Goal: Task Accomplishment & Management: Use online tool/utility

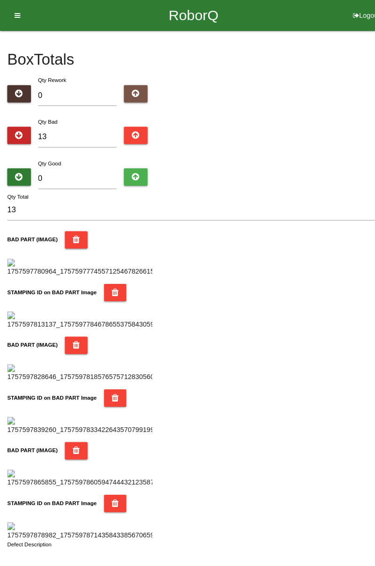
type input "6"
type input "19"
type input "67"
type input "80"
type input "6"
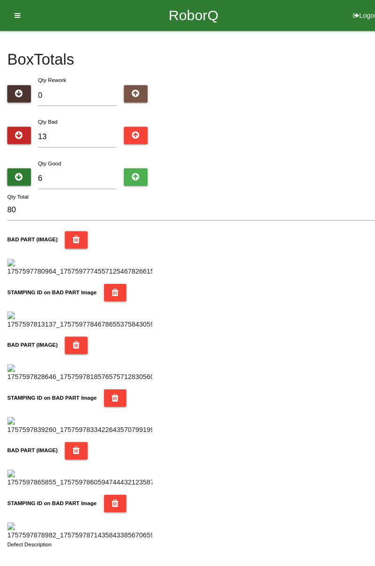
type input "19"
type input "67"
type input "80"
type input "672"
type input "685"
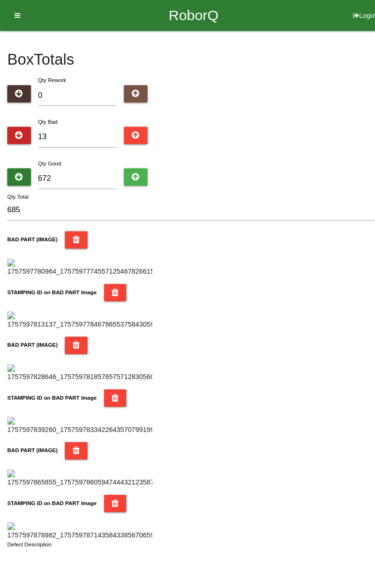
type input "67"
type input "80"
type input "6"
type input "19"
type input "0"
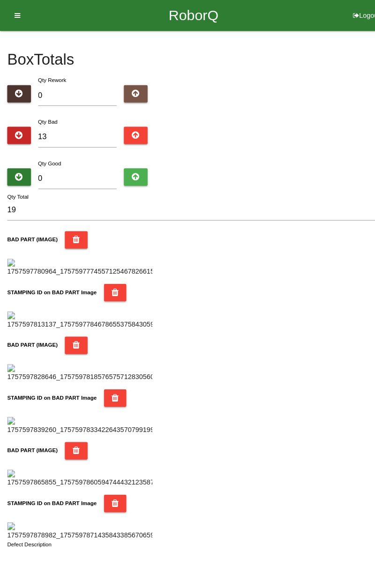
type input "13"
type input "7"
type input "20"
type input "73"
type input "86"
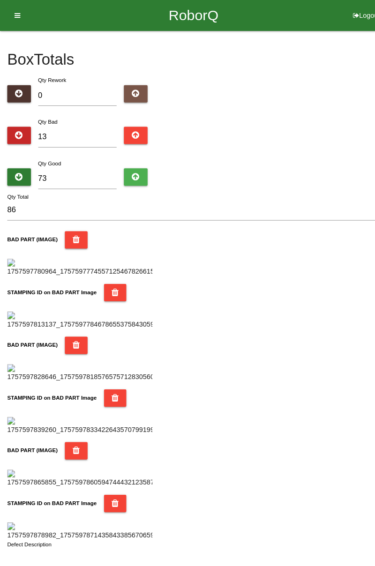
type input "7"
type input "20"
type input "71"
type input "84"
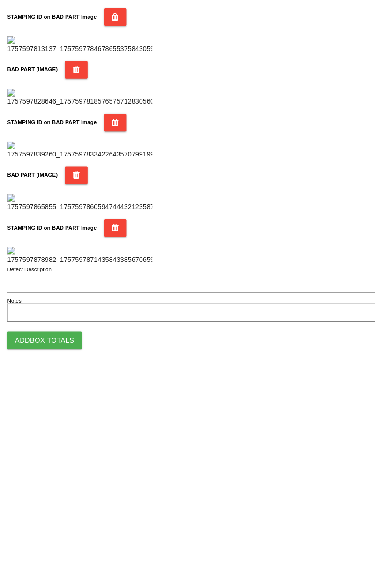
type input "71"
click at [69, 537] on button "Add Box Totals" at bounding box center [43, 533] width 72 height 17
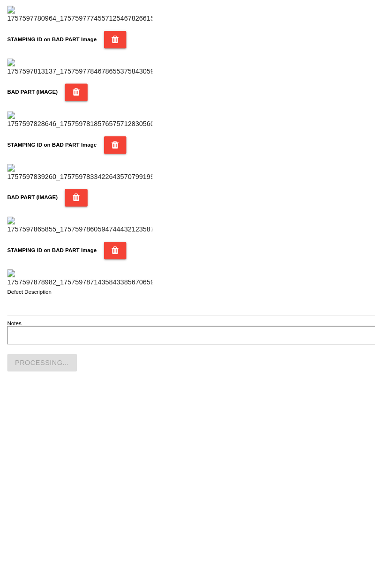
scroll to position [820, 0]
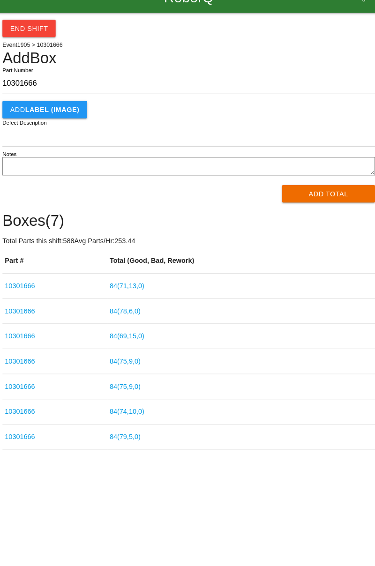
type input "10301666"
click at [335, 203] on button "Add Total" at bounding box center [323, 205] width 90 height 17
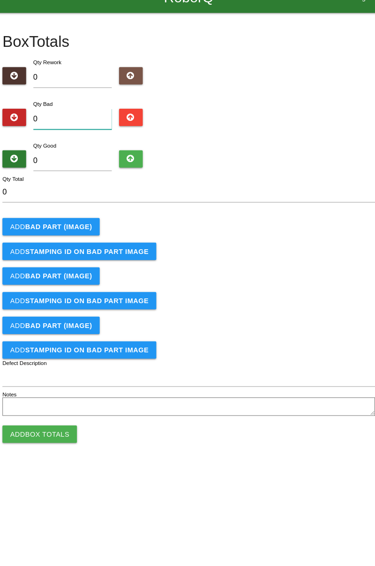
click at [88, 132] on input "0" at bounding box center [75, 133] width 76 height 20
type input "3"
click at [88, 236] on b "BAD PART (IMAGE)" at bounding box center [61, 236] width 65 height 7
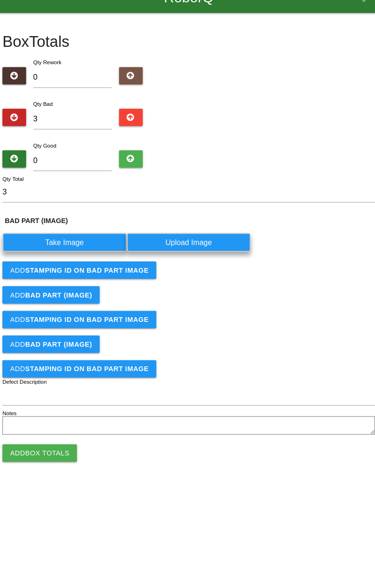
click at [78, 248] on label "Take Image" at bounding box center [67, 252] width 120 height 18
click at [0, 0] on \(IMAGE\) "Take Image" at bounding box center [0, 0] width 0 height 0
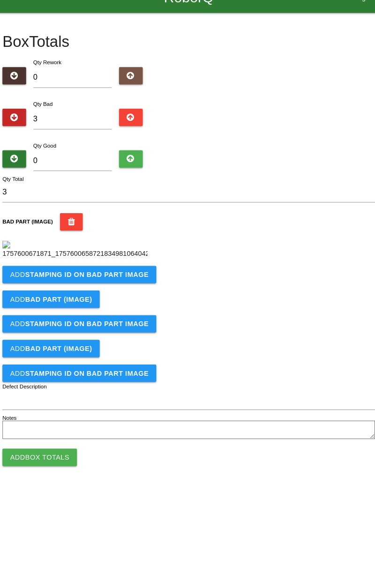
click at [138, 287] on b "STAMPING ID on BAD PART Image" at bounding box center [88, 283] width 119 height 7
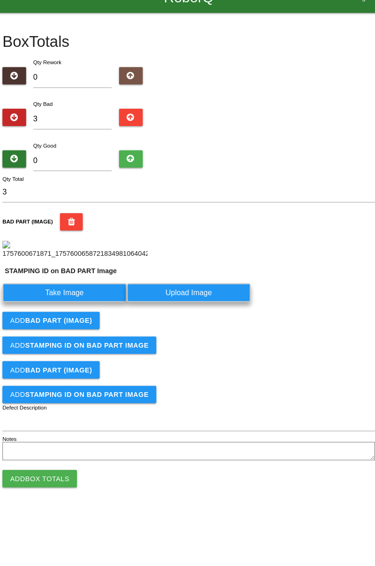
click at [92, 310] on label "Take Image" at bounding box center [67, 301] width 120 height 18
click at [0, 0] on PART "Take Image" at bounding box center [0, 0] width 0 height 0
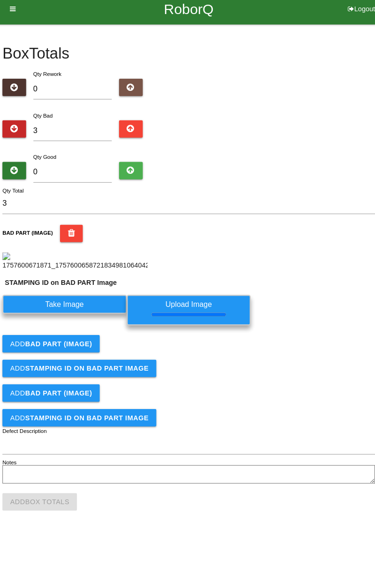
click at [89, 371] on button "Add STAMPING ID on BAD PART Image" at bounding box center [81, 362] width 149 height 17
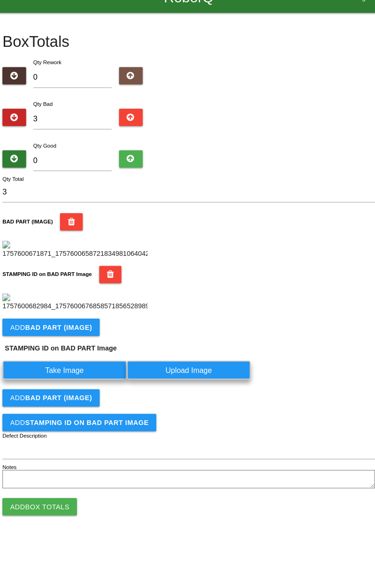
scroll to position [227, 0]
click at [89, 343] on button "Add BAD PART (IMAGE)" at bounding box center [54, 334] width 94 height 17
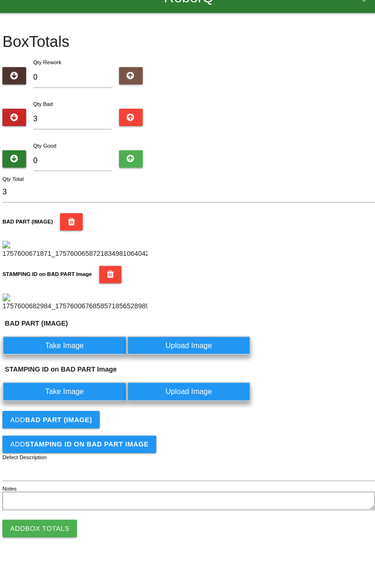
click at [77, 361] on label "Take Image" at bounding box center [67, 352] width 120 height 18
click at [0, 0] on \(IMAGE\) "Take Image" at bounding box center [0, 0] width 0 height 0
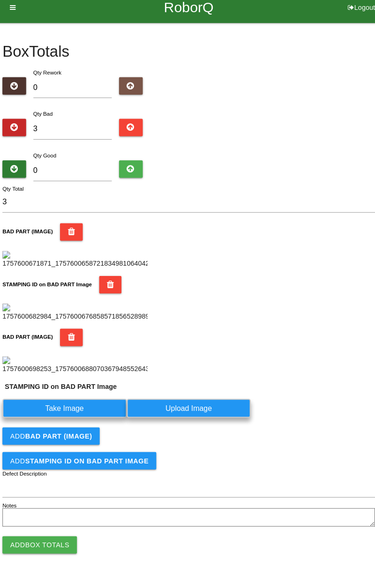
scroll to position [380, 0]
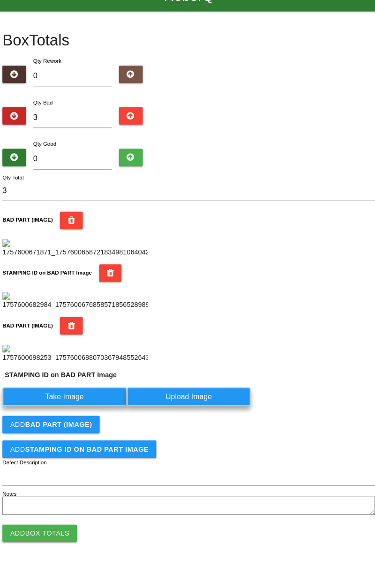
click at [92, 400] on label "Take Image" at bounding box center [67, 401] width 120 height 18
click at [0, 0] on PART "Take Image" at bounding box center [0, 0] width 0 height 0
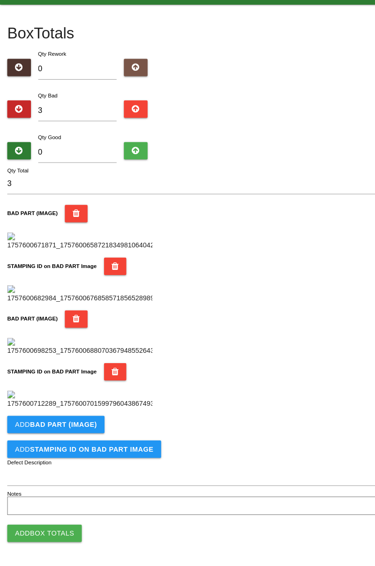
scroll to position [513, 0]
click at [89, 430] on b "BAD PART (IMAGE)" at bounding box center [61, 428] width 65 height 7
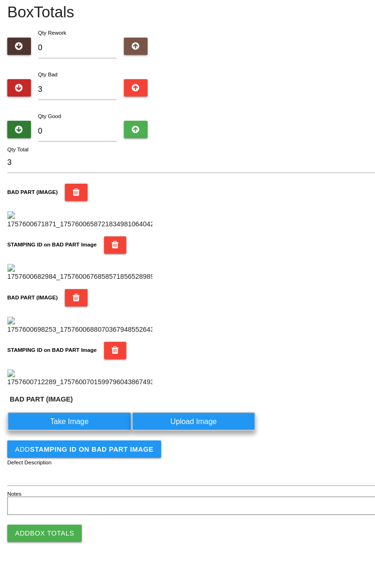
click at [84, 435] on label "Take Image" at bounding box center [67, 425] width 120 height 18
click at [0, 0] on \(IMAGE\) "Take Image" at bounding box center [0, 0] width 0 height 0
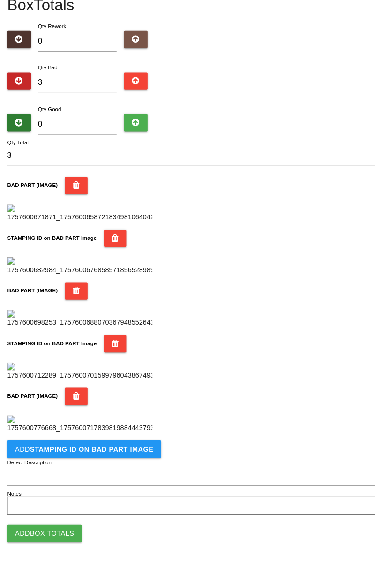
scroll to position [667, 0]
click at [99, 450] on b "STAMPING ID on BAD PART Image" at bounding box center [88, 452] width 119 height 7
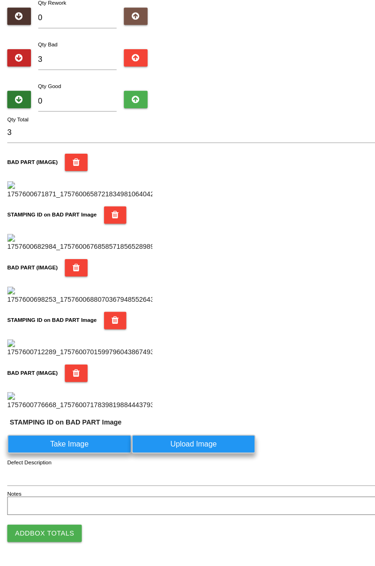
click at [76, 457] on label "Take Image" at bounding box center [67, 447] width 120 height 18
click at [0, 0] on PART "Take Image" at bounding box center [0, 0] width 0 height 0
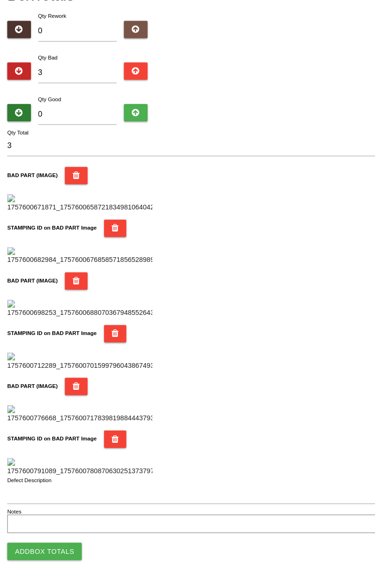
scroll to position [0, 0]
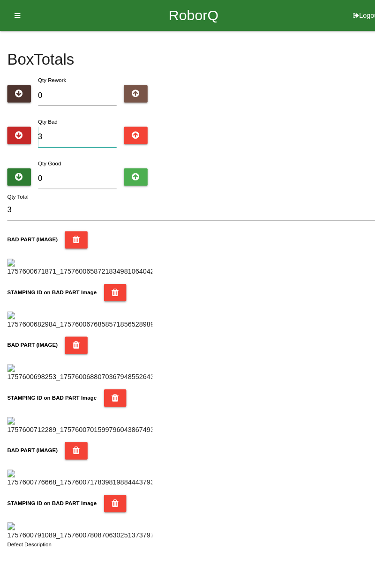
click at [94, 130] on input "3" at bounding box center [75, 133] width 76 height 20
type input "0"
type input "6"
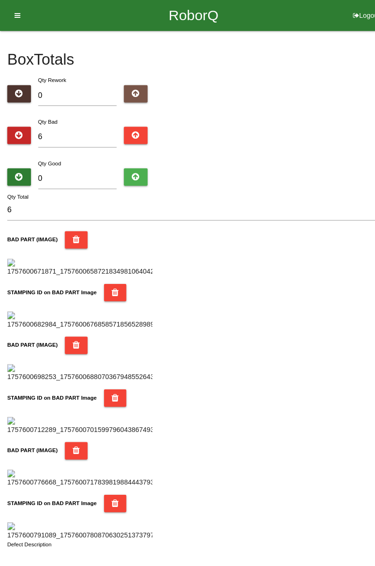
click at [362, 141] on div "Qty Bad 6" at bounding box center [187, 130] width 361 height 34
click at [68, 128] on input "6" at bounding box center [75, 133] width 76 height 20
type input "0"
type input "7"
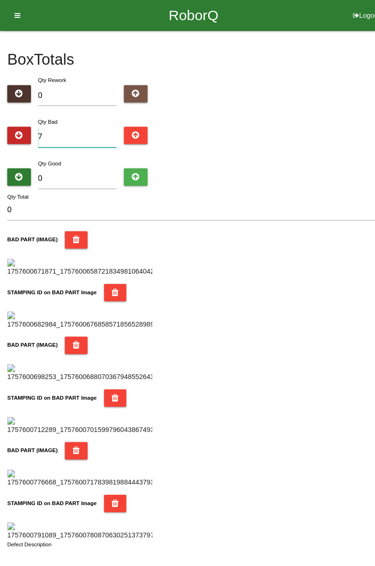
type input "7"
click at [354, 99] on div "Qty Rework 0" at bounding box center [187, 90] width 361 height 34
click at [77, 130] on input "7" at bounding box center [75, 133] width 76 height 20
type input "0"
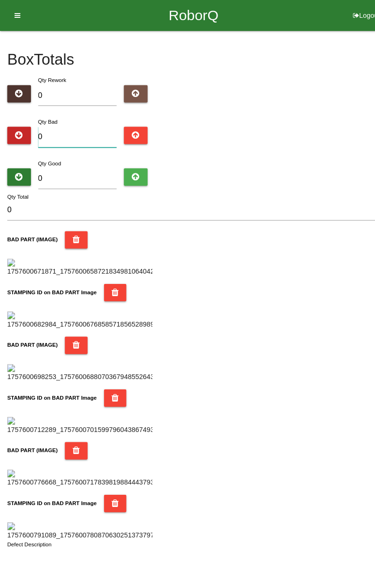
type input "8"
type input "0"
type input "1"
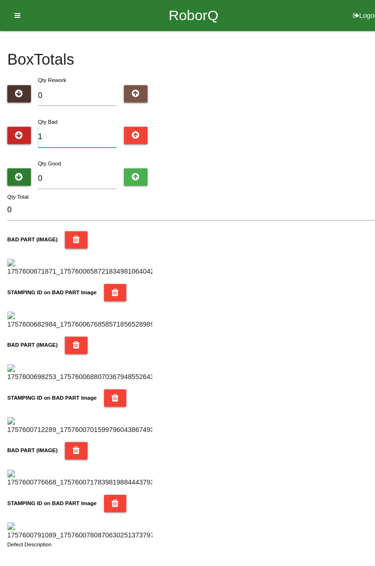
type input "1"
type input "10"
type input "1"
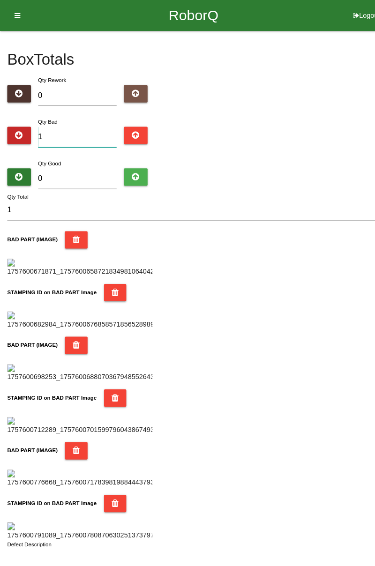
type input "11"
click at [92, 172] on input "0" at bounding box center [75, 173] width 76 height 20
type input "7"
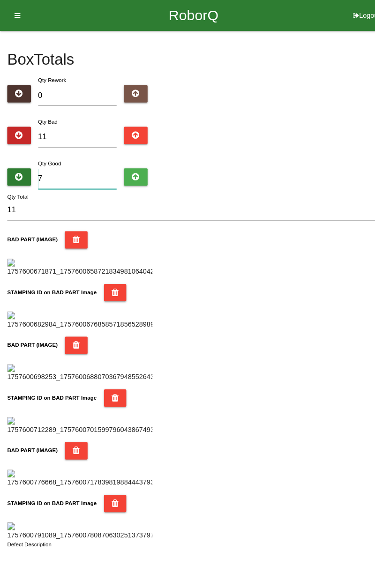
type input "18"
type input "73"
type input "84"
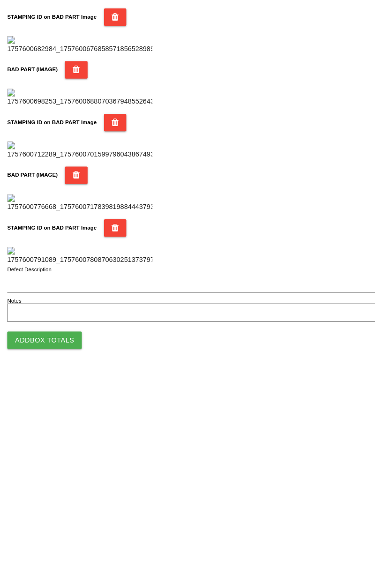
type input "73"
click at [67, 530] on button "Add Box Totals" at bounding box center [43, 533] width 72 height 17
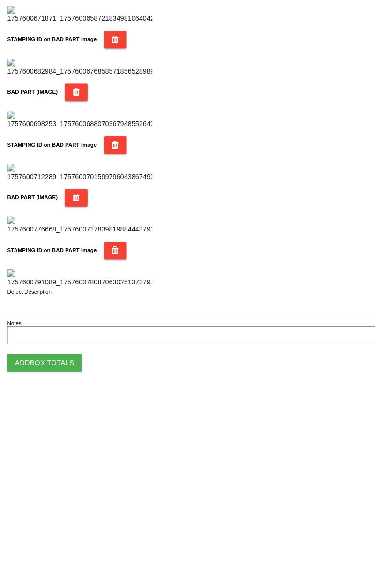
scroll to position [820, 0]
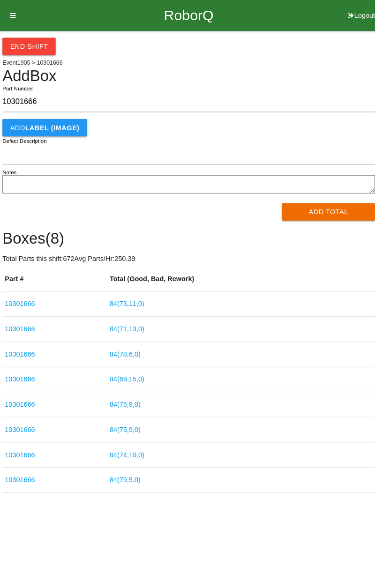
type input "10301666"
click at [328, 209] on button "Add Total" at bounding box center [323, 205] width 90 height 17
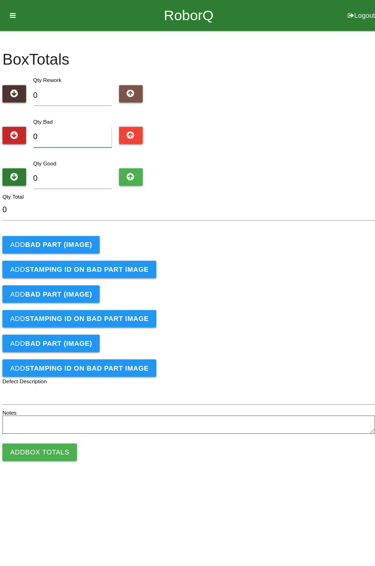
click at [76, 128] on input "0" at bounding box center [75, 133] width 76 height 20
click at [88, 135] on input "0" at bounding box center [75, 133] width 76 height 20
type input "1"
type input "10"
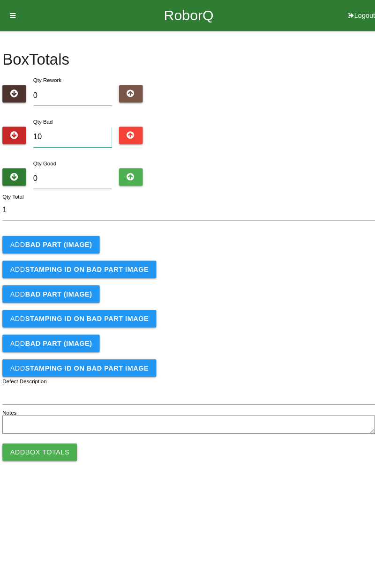
type input "10"
click at [68, 235] on b "BAD PART (IMAGE)" at bounding box center [61, 236] width 65 height 7
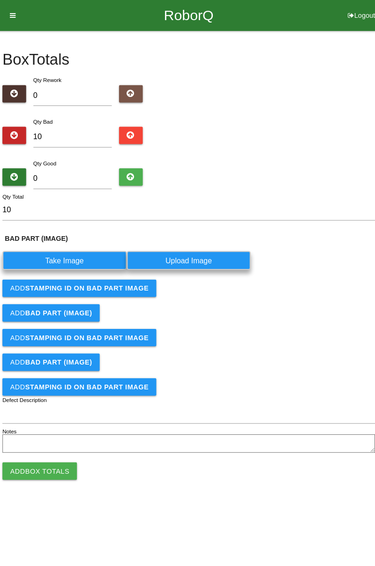
click at [74, 249] on label "Take Image" at bounding box center [67, 252] width 120 height 18
click at [0, 0] on \(IMAGE\) "Take Image" at bounding box center [0, 0] width 0 height 0
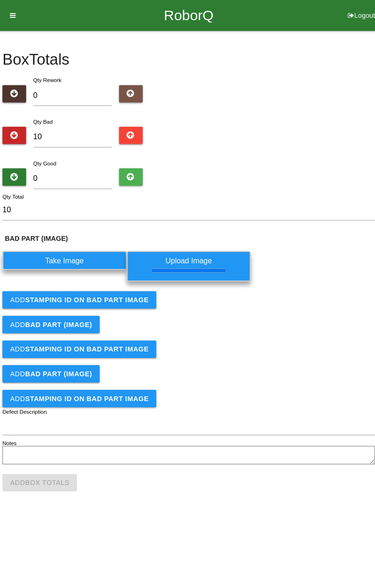
click at [121, 295] on button "Add STAMPING ID on BAD PART Image" at bounding box center [81, 290] width 149 height 17
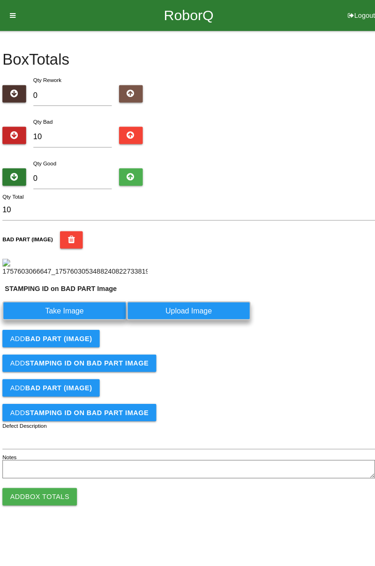
click at [81, 310] on label "Take Image" at bounding box center [67, 301] width 120 height 18
click at [0, 0] on PART "Take Image" at bounding box center [0, 0] width 0 height 0
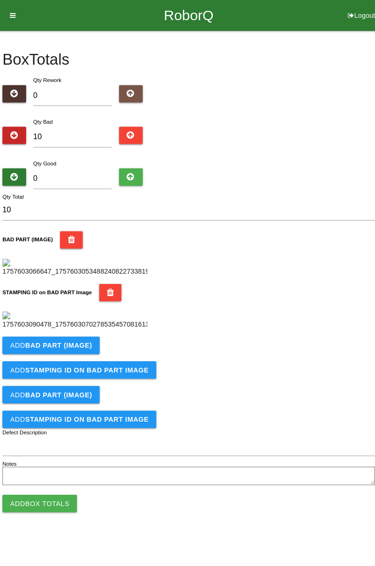
scroll to position [206, 0]
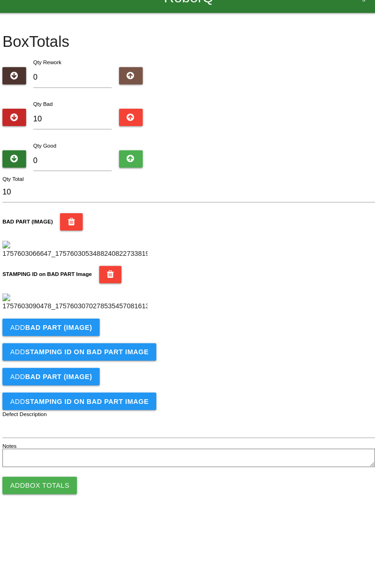
click at [89, 338] on b "BAD PART (IMAGE)" at bounding box center [61, 334] width 65 height 7
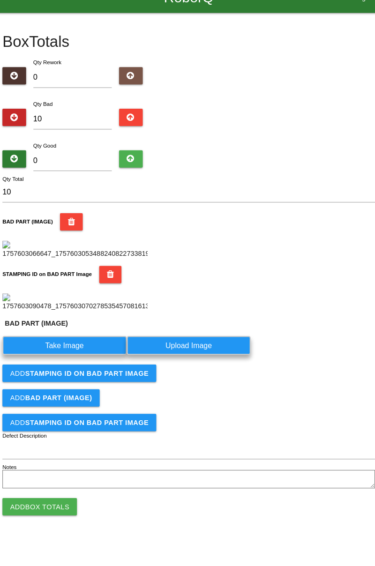
click at [77, 361] on label "Take Image" at bounding box center [67, 352] width 120 height 18
click at [0, 0] on \(IMAGE\) "Take Image" at bounding box center [0, 0] width 0 height 0
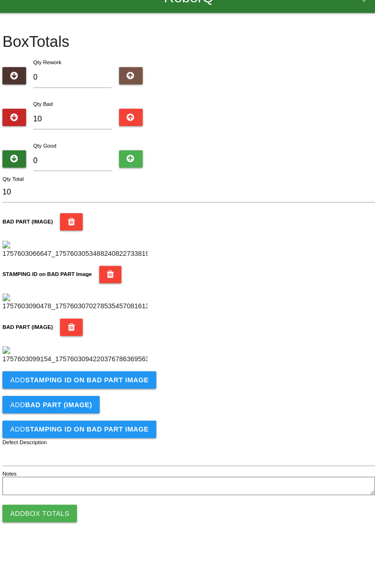
scroll to position [360, 0]
click at [97, 389] on b "STAMPING ID on BAD PART Image" at bounding box center [88, 385] width 119 height 7
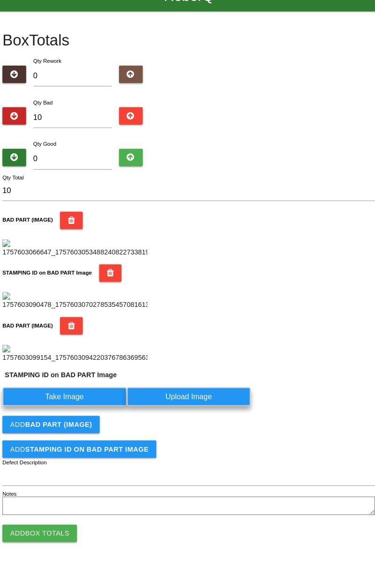
click at [83, 411] on label "Take Image" at bounding box center [67, 401] width 120 height 18
click at [0, 0] on PART "Take Image" at bounding box center [0, 0] width 0 height 0
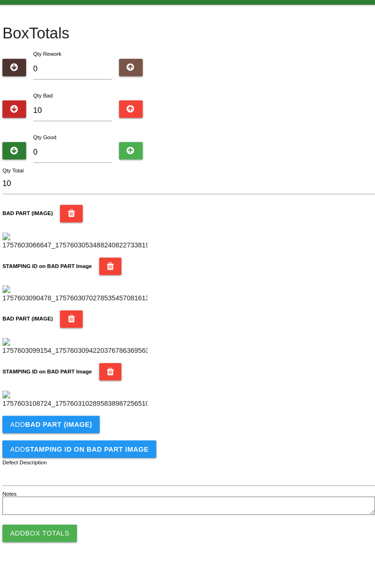
scroll to position [513, 0]
click at [82, 427] on b "BAD PART (IMAGE)" at bounding box center [61, 428] width 65 height 7
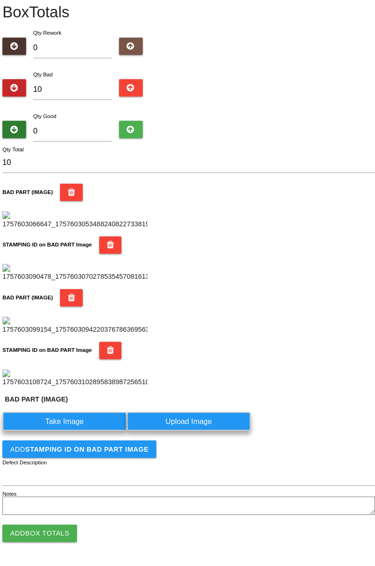
click at [83, 435] on label "Take Image" at bounding box center [67, 425] width 120 height 18
click at [0, 0] on \(IMAGE\) "Take Image" at bounding box center [0, 0] width 0 height 0
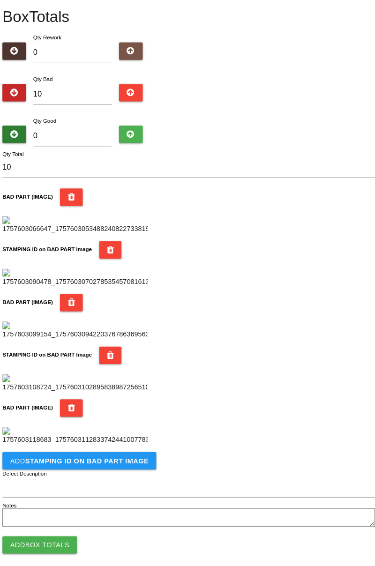
scroll to position [667, 0]
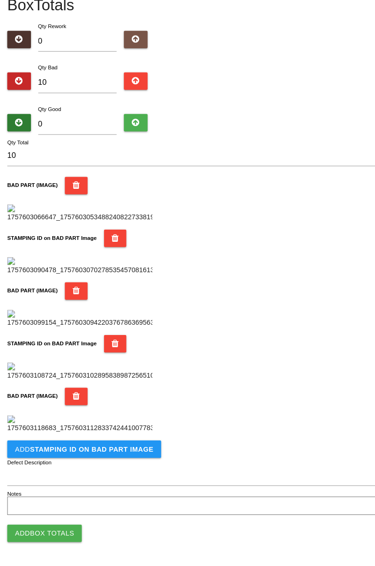
click at [103, 456] on button "Add STAMPING ID on BAD PART Image" at bounding box center [81, 452] width 149 height 17
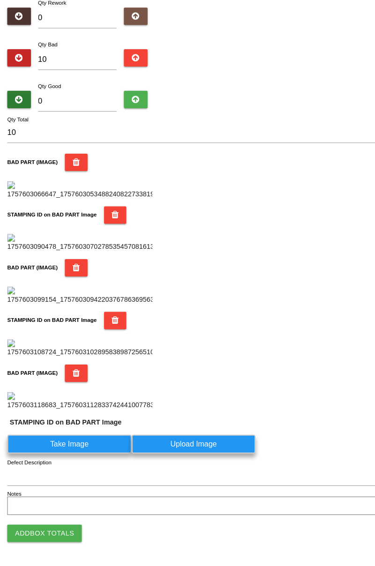
click at [88, 457] on label "Take Image" at bounding box center [67, 447] width 120 height 18
click at [0, 0] on PART "Take Image" at bounding box center [0, 0] width 0 height 0
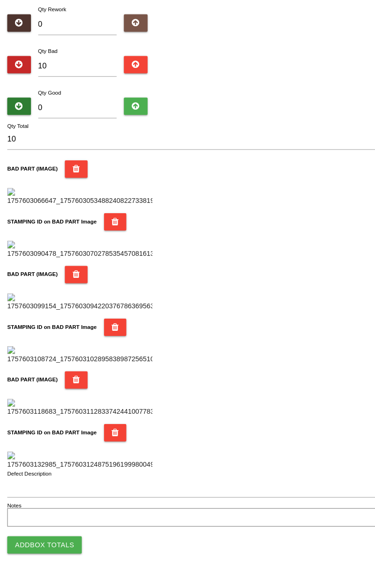
scroll to position [820, 0]
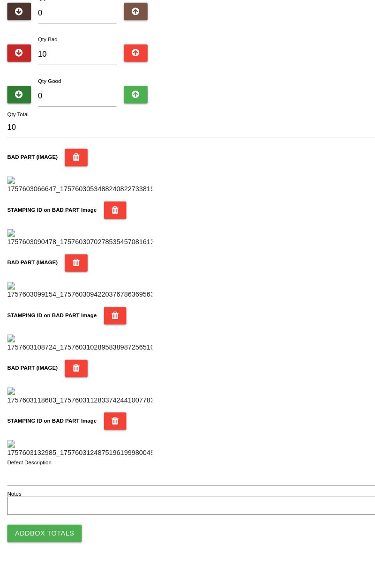
click at [59, 538] on button "Add Box Totals" at bounding box center [43, 533] width 72 height 17
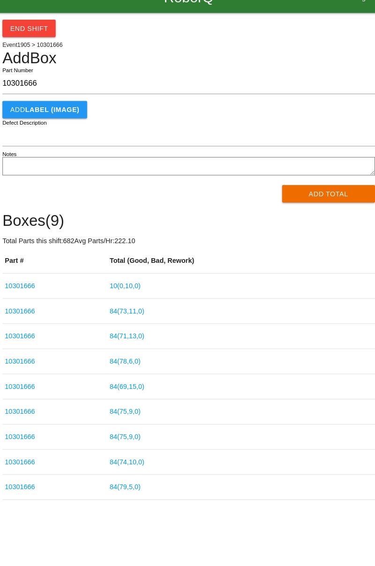
type input "10301666"
click at [323, 213] on button "Add Total" at bounding box center [323, 205] width 90 height 17
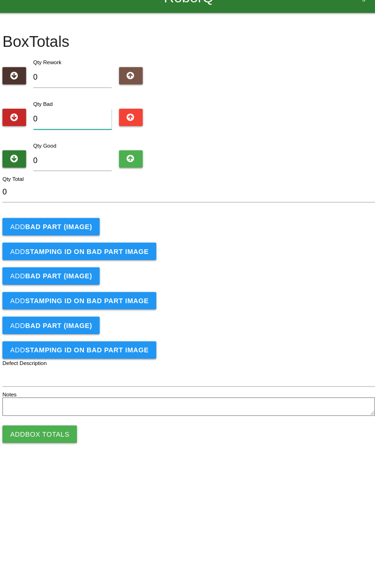
click at [71, 129] on input "0" at bounding box center [75, 133] width 76 height 20
type input "8"
type input "0"
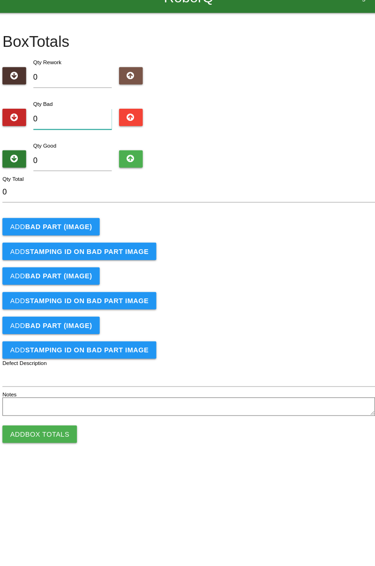
type input "2"
type input "20"
type input "2"
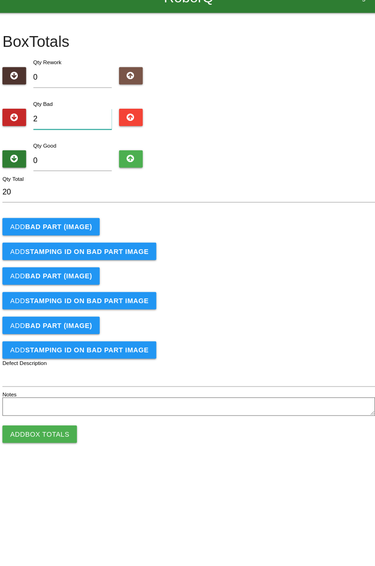
type input "2"
type input "0"
type input "1"
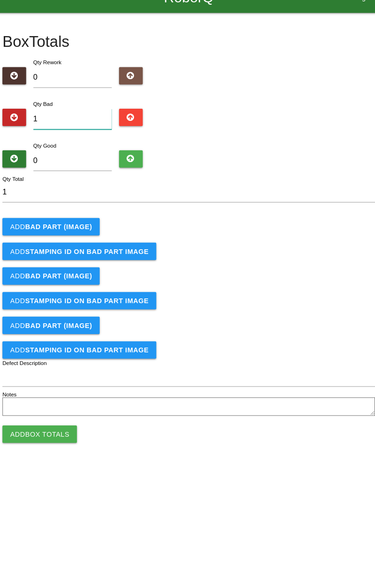
type input "12"
click at [77, 239] on b "BAD PART (IMAGE)" at bounding box center [61, 236] width 65 height 7
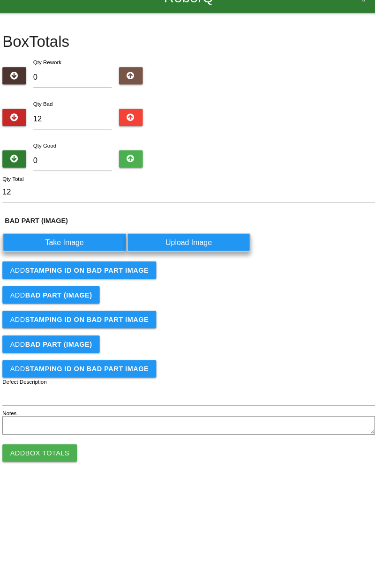
click at [73, 251] on label "Take Image" at bounding box center [67, 252] width 120 height 18
click at [0, 0] on \(IMAGE\) "Take Image" at bounding box center [0, 0] width 0 height 0
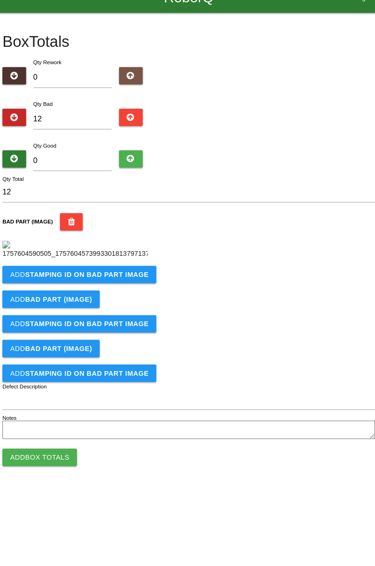
click at [127, 287] on b "STAMPING ID on BAD PART Image" at bounding box center [88, 283] width 119 height 7
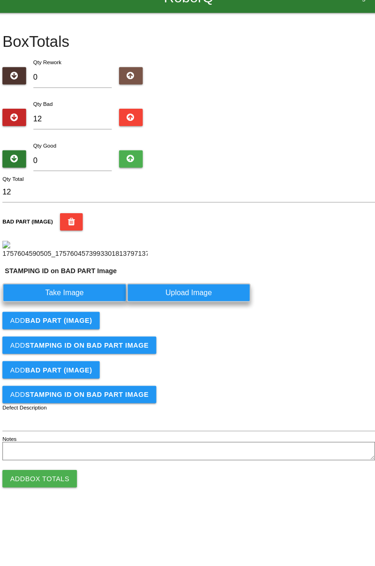
click at [86, 310] on label "Take Image" at bounding box center [67, 301] width 120 height 18
click at [0, 0] on PART "Take Image" at bounding box center [0, 0] width 0 height 0
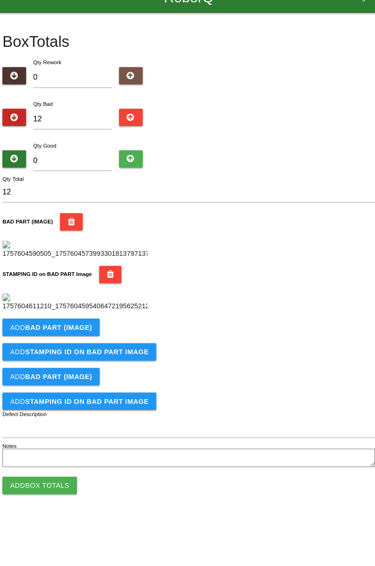
scroll to position [206, 0]
click at [78, 343] on button "Add BAD PART (IMAGE)" at bounding box center [54, 334] width 94 height 17
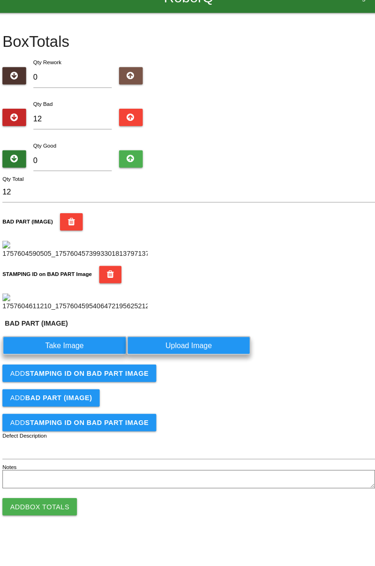
click at [86, 361] on label "Take Image" at bounding box center [67, 352] width 120 height 18
click at [0, 0] on \(IMAGE\) "Take Image" at bounding box center [0, 0] width 0 height 0
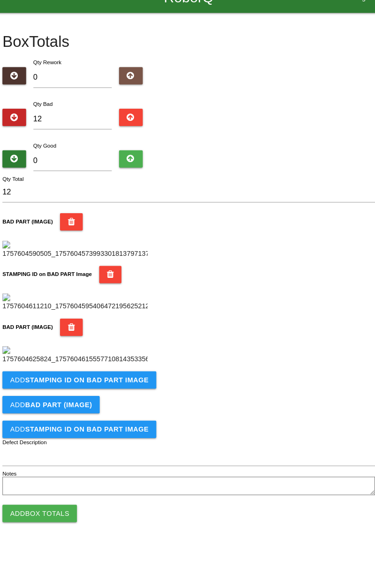
scroll to position [360, 0]
click at [127, 389] on b "STAMPING ID on BAD PART Image" at bounding box center [88, 385] width 119 height 7
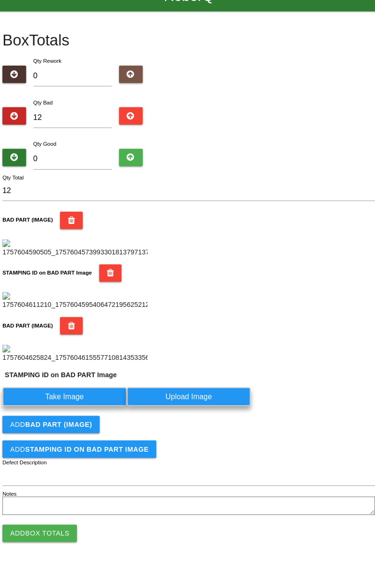
click at [85, 411] on label "Take Image" at bounding box center [67, 401] width 120 height 18
click at [0, 0] on PART "Take Image" at bounding box center [0, 0] width 0 height 0
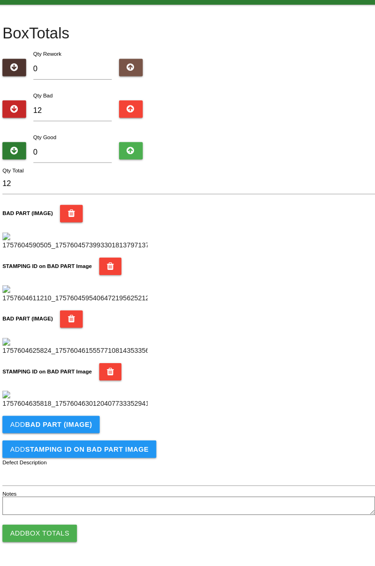
scroll to position [513, 0]
click at [87, 426] on b "BAD PART (IMAGE)" at bounding box center [61, 428] width 65 height 7
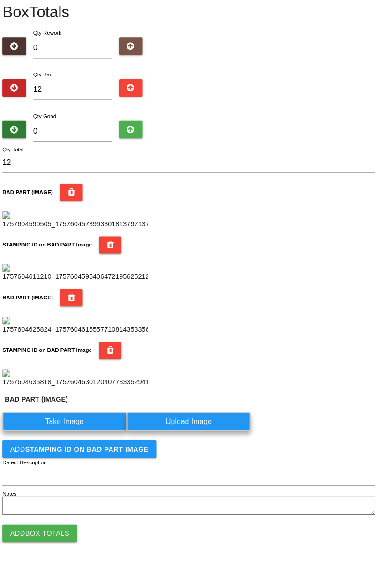
click at [78, 435] on label "Take Image" at bounding box center [67, 425] width 120 height 18
click at [0, 0] on \(IMAGE\) "Take Image" at bounding box center [0, 0] width 0 height 0
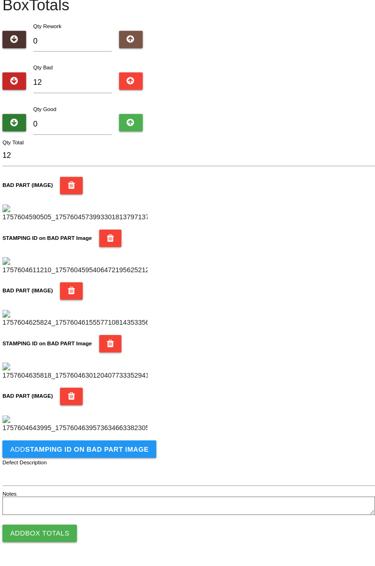
scroll to position [667, 0]
click at [122, 459] on button "Add STAMPING ID on BAD PART Image" at bounding box center [81, 452] width 149 height 17
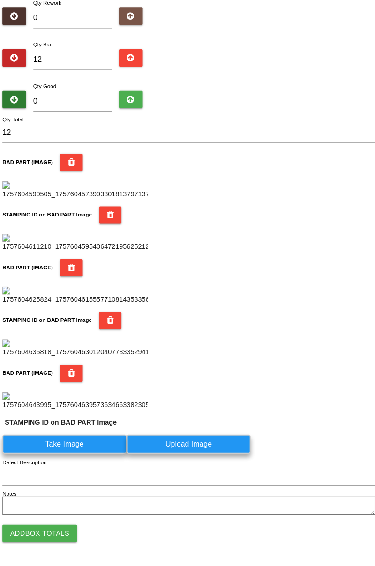
click at [93, 457] on label "Take Image" at bounding box center [67, 447] width 120 height 18
click at [0, 0] on PART "Take Image" at bounding box center [0, 0] width 0 height 0
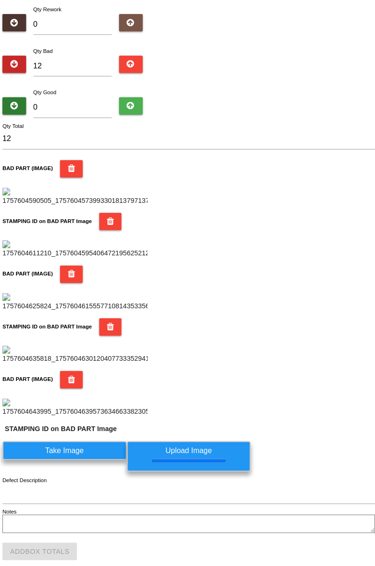
scroll to position [0, 0]
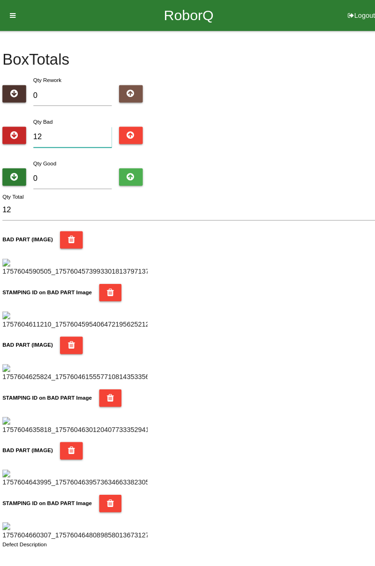
click at [89, 129] on input "12" at bounding box center [75, 133] width 76 height 20
type input "129"
type input "12"
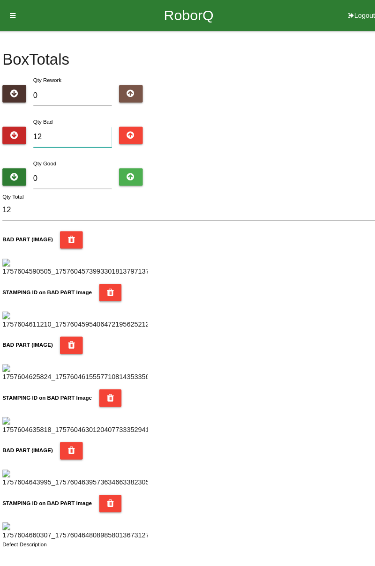
type input "1"
type input "13"
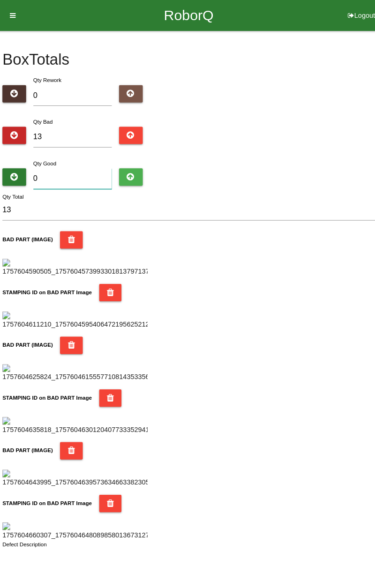
click at [87, 172] on input "0" at bounding box center [75, 173] width 76 height 20
type input "7"
type input "20"
type input "71"
type input "84"
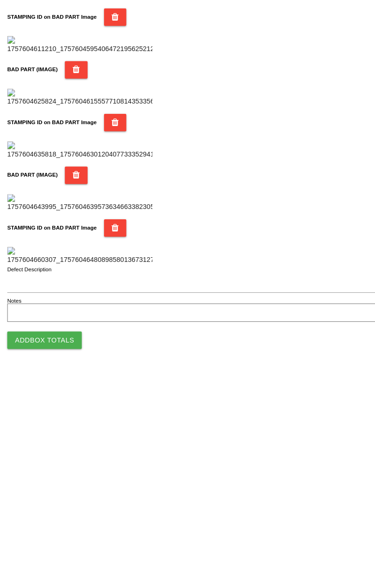
type input "71"
click at [66, 529] on button "Add Box Totals" at bounding box center [43, 533] width 72 height 17
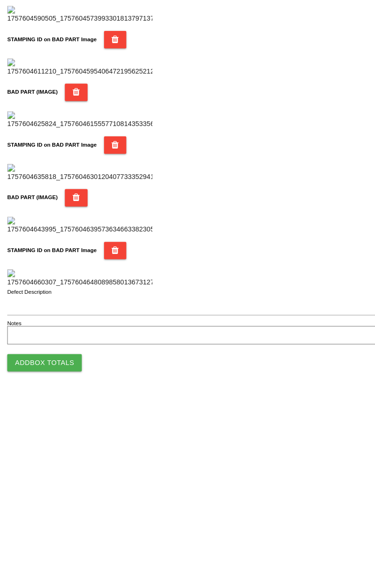
scroll to position [820, 0]
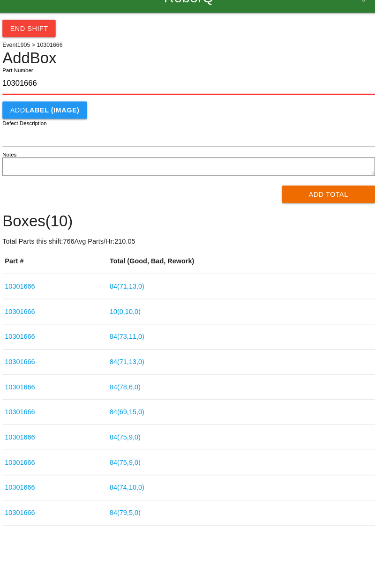
type input "10301666"
click at [325, 209] on button "Add Total" at bounding box center [323, 205] width 90 height 17
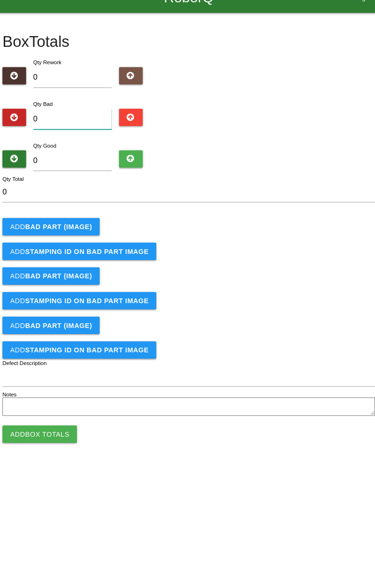
click at [87, 130] on input "0" at bounding box center [75, 133] width 76 height 20
type input "4"
click at [366, 159] on div "Qty Good 0" at bounding box center [187, 170] width 361 height 34
click at [71, 117] on div "Qty Bad 4" at bounding box center [75, 130] width 90 height 34
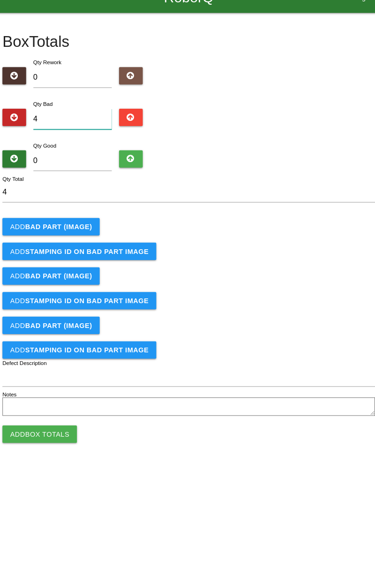
click at [65, 123] on input "4" at bounding box center [75, 133] width 76 height 20
type input "0"
type input "5"
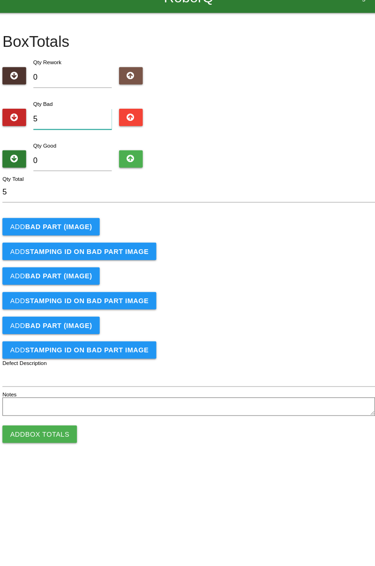
click at [76, 131] on input "5" at bounding box center [75, 133] width 76 height 20
type input "0"
type input "7"
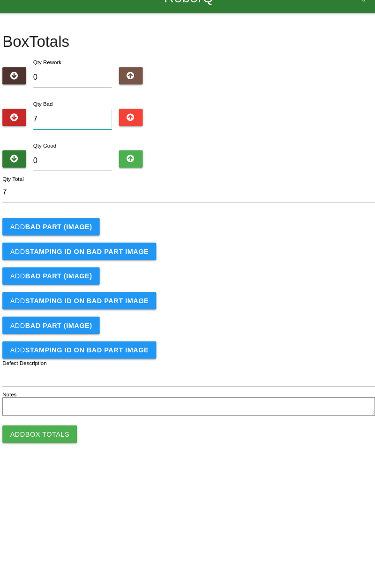
type input "7"
click at [70, 234] on b "BAD PART (IMAGE)" at bounding box center [61, 236] width 65 height 7
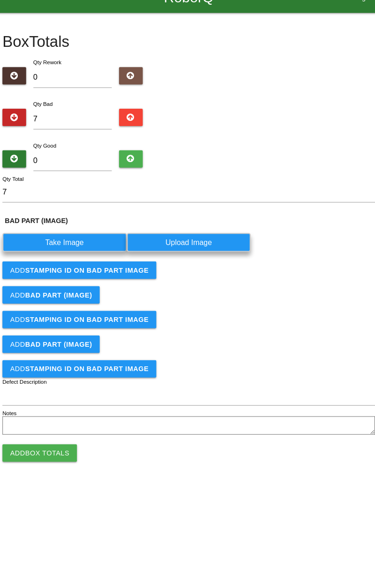
click at [78, 251] on label "Take Image" at bounding box center [67, 252] width 120 height 18
click at [0, 0] on \(IMAGE\) "Take Image" at bounding box center [0, 0] width 0 height 0
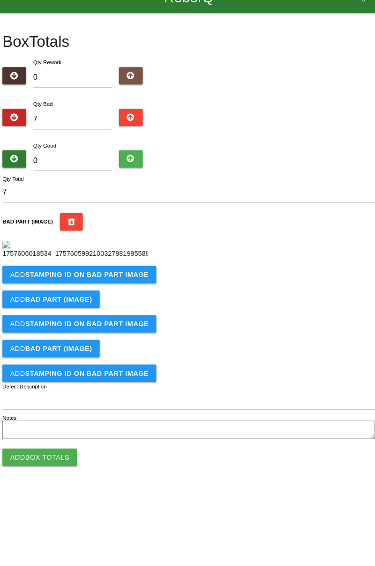
click at [135, 287] on b "STAMPING ID on BAD PART Image" at bounding box center [88, 283] width 119 height 7
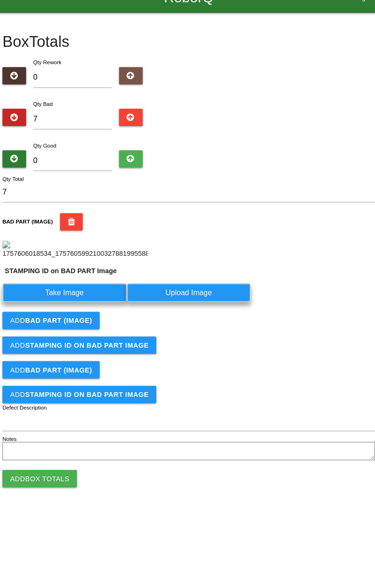
click at [99, 310] on label "Take Image" at bounding box center [67, 301] width 120 height 18
click at [0, 0] on PART "Take Image" at bounding box center [0, 0] width 0 height 0
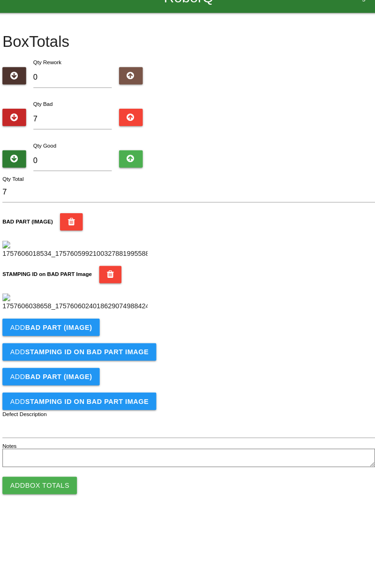
scroll to position [206, 0]
click at [93, 343] on button "Add BAD PART (IMAGE)" at bounding box center [54, 334] width 94 height 17
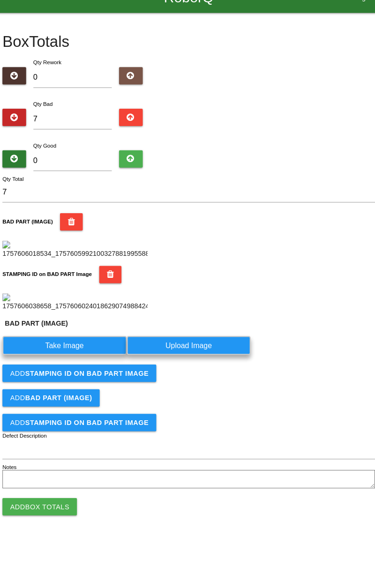
click at [82, 361] on label "Take Image" at bounding box center [67, 352] width 120 height 18
click at [0, 0] on \(IMAGE\) "Take Image" at bounding box center [0, 0] width 0 height 0
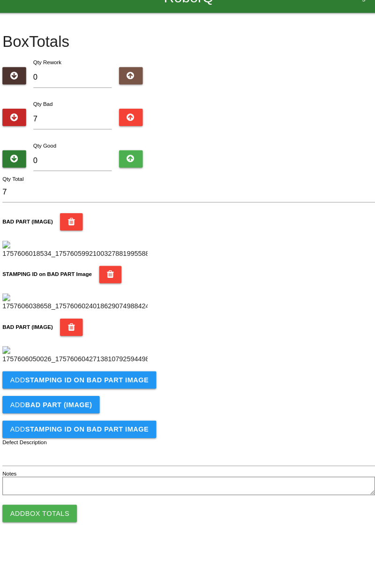
scroll to position [360, 0]
click at [134, 394] on button "Add STAMPING ID on BAD PART Image" at bounding box center [81, 385] width 149 height 17
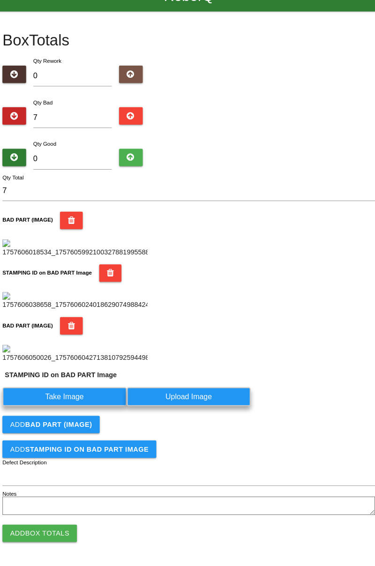
click at [85, 411] on label "Take Image" at bounding box center [67, 401] width 120 height 18
click at [0, 0] on PART "Take Image" at bounding box center [0, 0] width 0 height 0
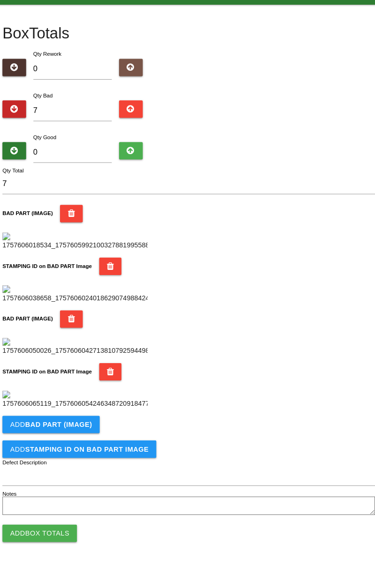
scroll to position [513, 0]
click at [89, 433] on button "Add BAD PART (IMAGE)" at bounding box center [54, 428] width 94 height 17
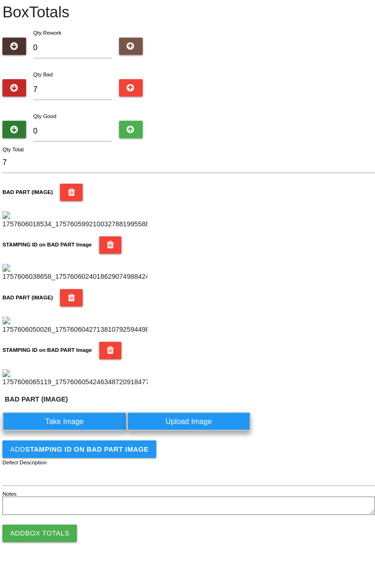
click at [78, 435] on label "Take Image" at bounding box center [67, 425] width 120 height 18
click at [0, 0] on \(IMAGE\) "Take Image" at bounding box center [0, 0] width 0 height 0
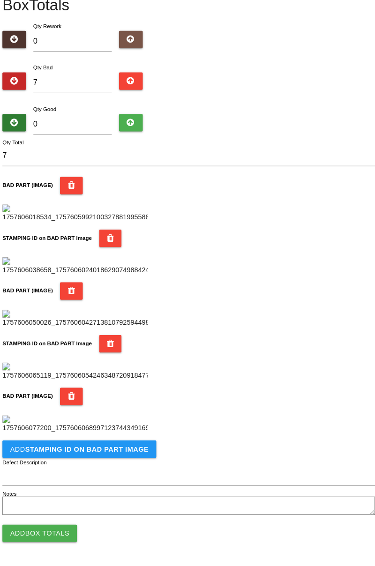
scroll to position [667, 0]
click at [113, 458] on button "Add STAMPING ID on BAD PART Image" at bounding box center [81, 452] width 149 height 17
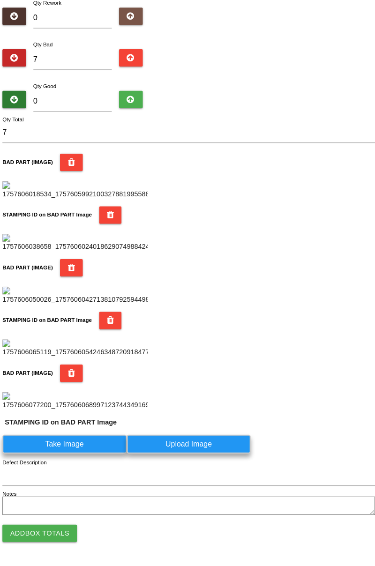
click at [87, 457] on label "Take Image" at bounding box center [67, 447] width 120 height 18
click at [0, 0] on PART "Take Image" at bounding box center [0, 0] width 0 height 0
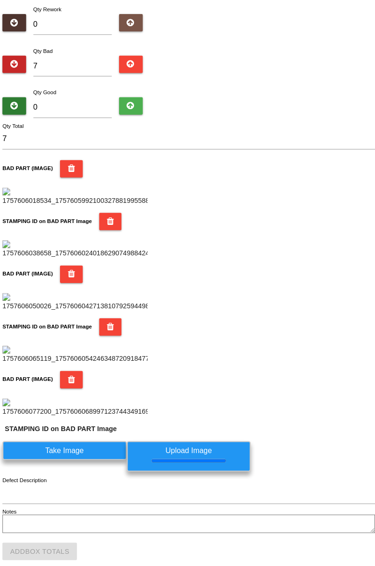
scroll to position [0, 0]
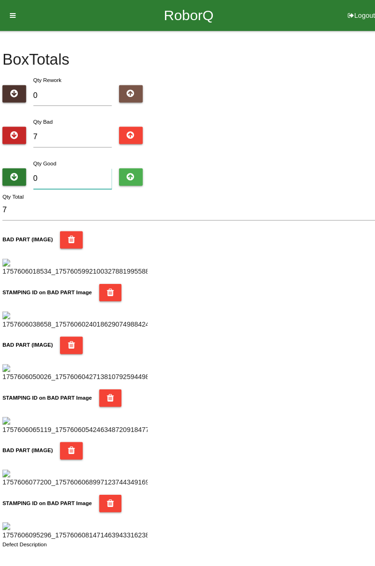
click at [82, 172] on input "0" at bounding box center [75, 173] width 76 height 20
type input "7"
type input "14"
type input "77"
type input "84"
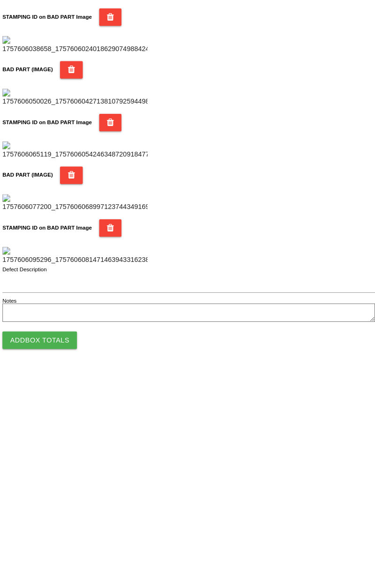
type input "77"
click at [62, 532] on button "Add Box Totals" at bounding box center [43, 533] width 72 height 17
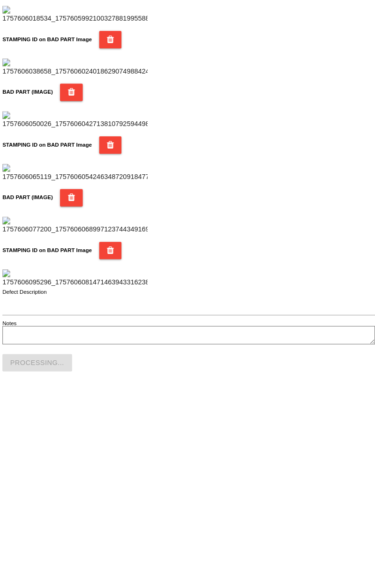
scroll to position [820, 0]
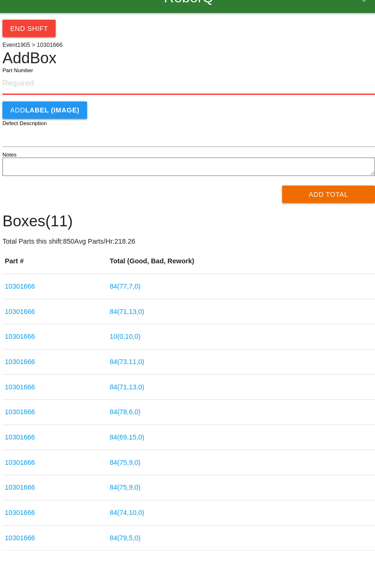
type input "10301666"
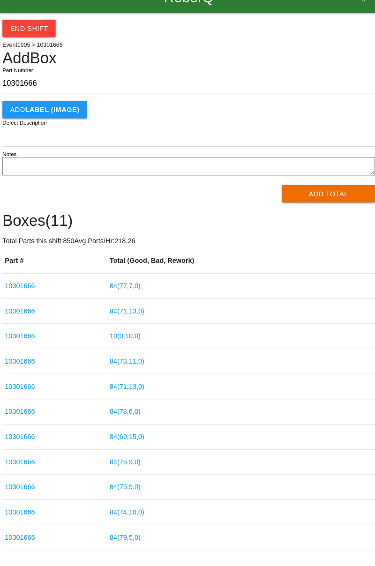
click at [141, 344] on link "10 ( 0 , 10 , 0 )" at bounding box center [126, 342] width 30 height 7
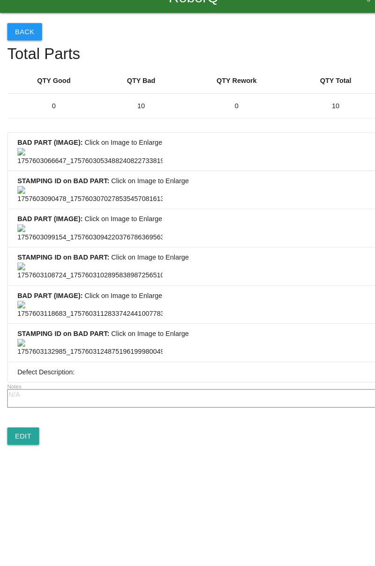
scroll to position [696, 0]
click at [29, 448] on link "Edit" at bounding box center [22, 439] width 31 height 17
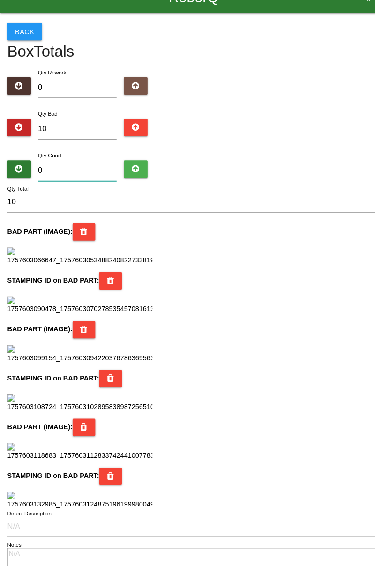
click at [84, 180] on input "0" at bounding box center [75, 183] width 76 height 20
type input "7"
type input "17"
type input "74"
type input "84"
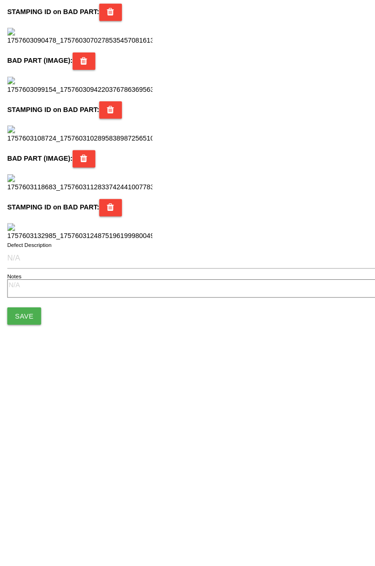
type input "74"
click at [34, 514] on button "Save" at bounding box center [23, 510] width 33 height 17
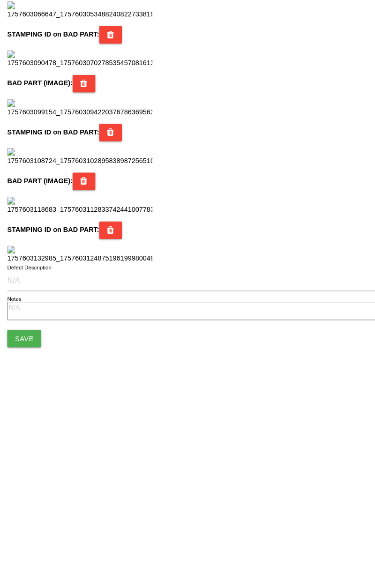
scroll to position [832, 0]
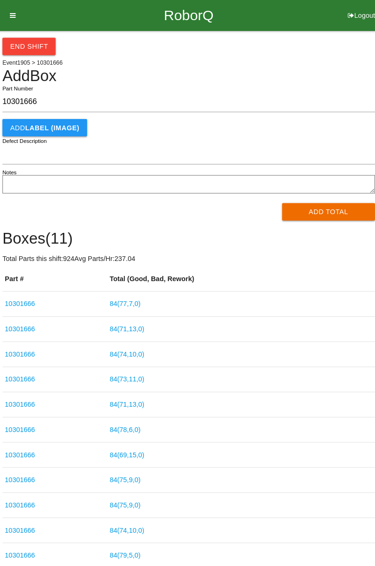
type input "10301666"
